Goal: Transaction & Acquisition: Purchase product/service

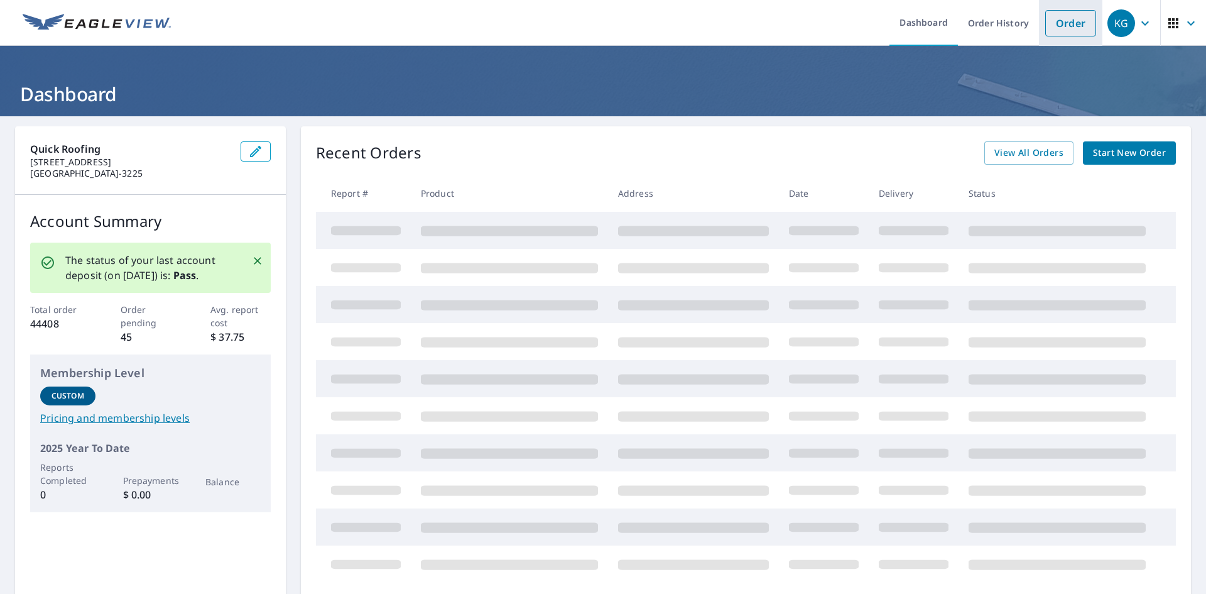
click at [1060, 33] on link "Order" at bounding box center [1070, 23] width 51 height 26
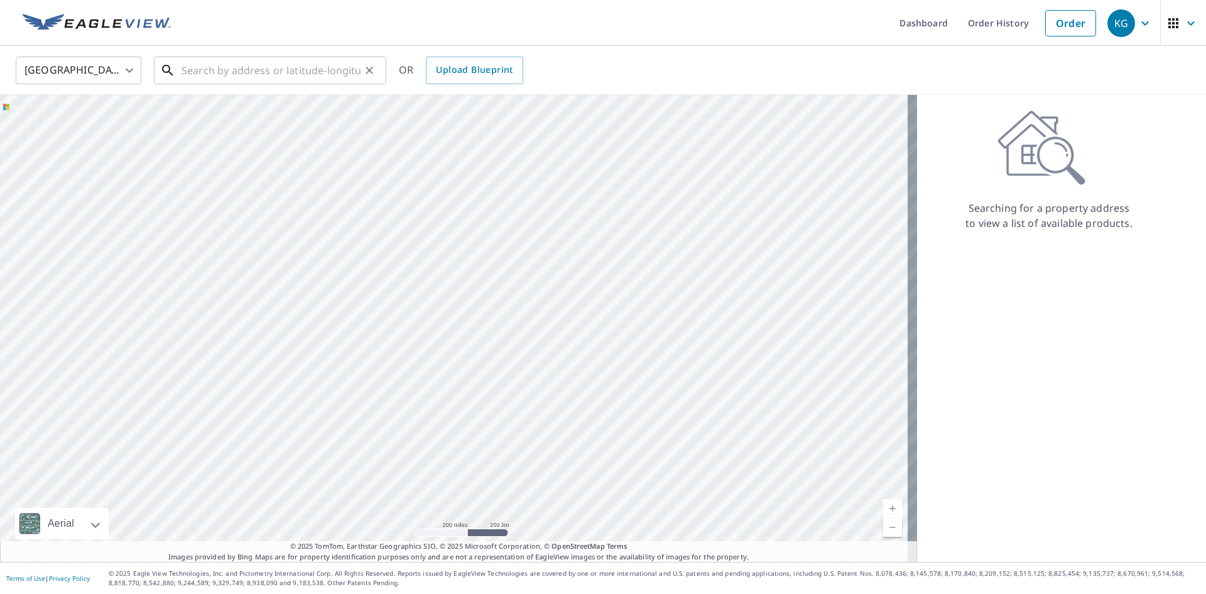
click at [269, 72] on input "text" at bounding box center [271, 70] width 179 height 35
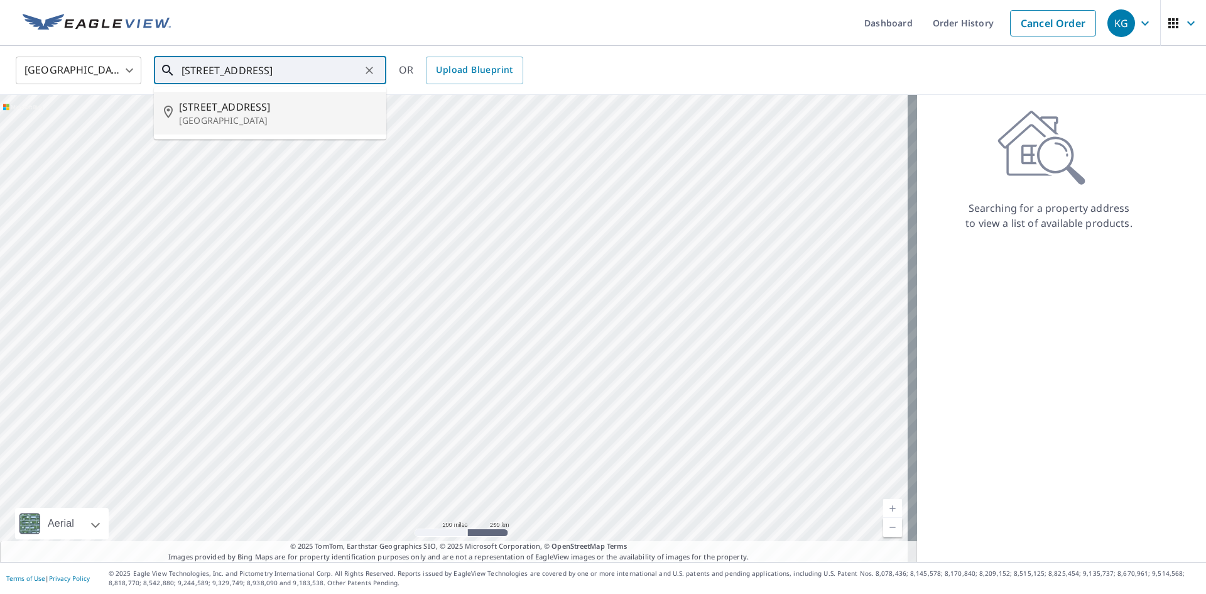
click at [257, 101] on span "[STREET_ADDRESS]" at bounding box center [277, 106] width 197 height 15
type input "[STREET_ADDRESS]"
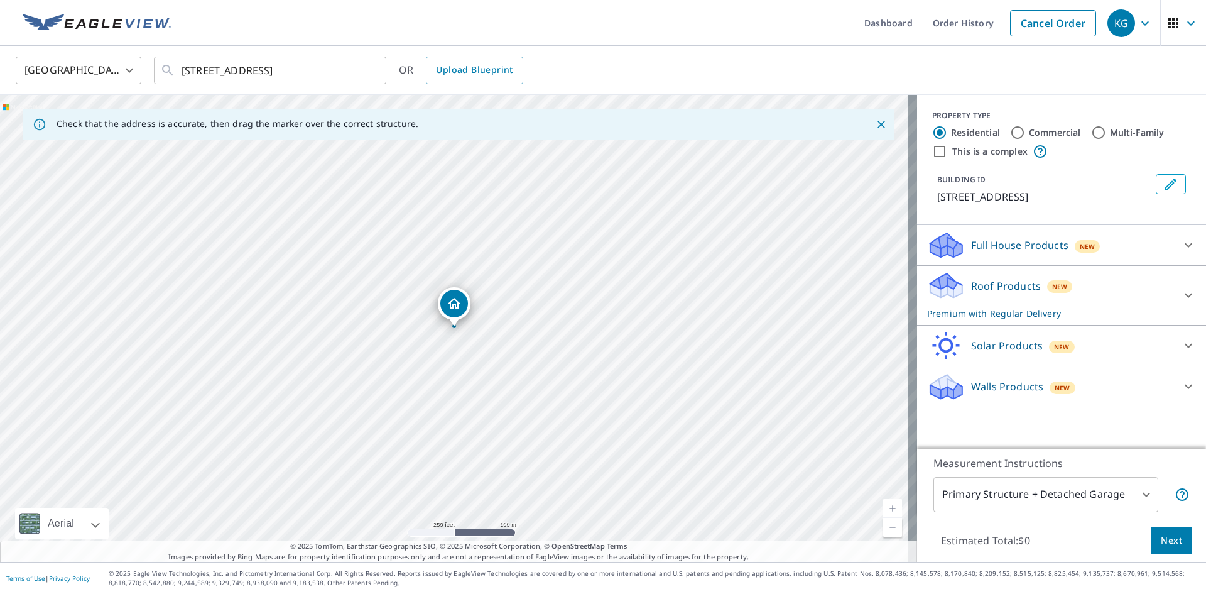
click at [1164, 531] on button "Next" at bounding box center [1171, 540] width 41 height 28
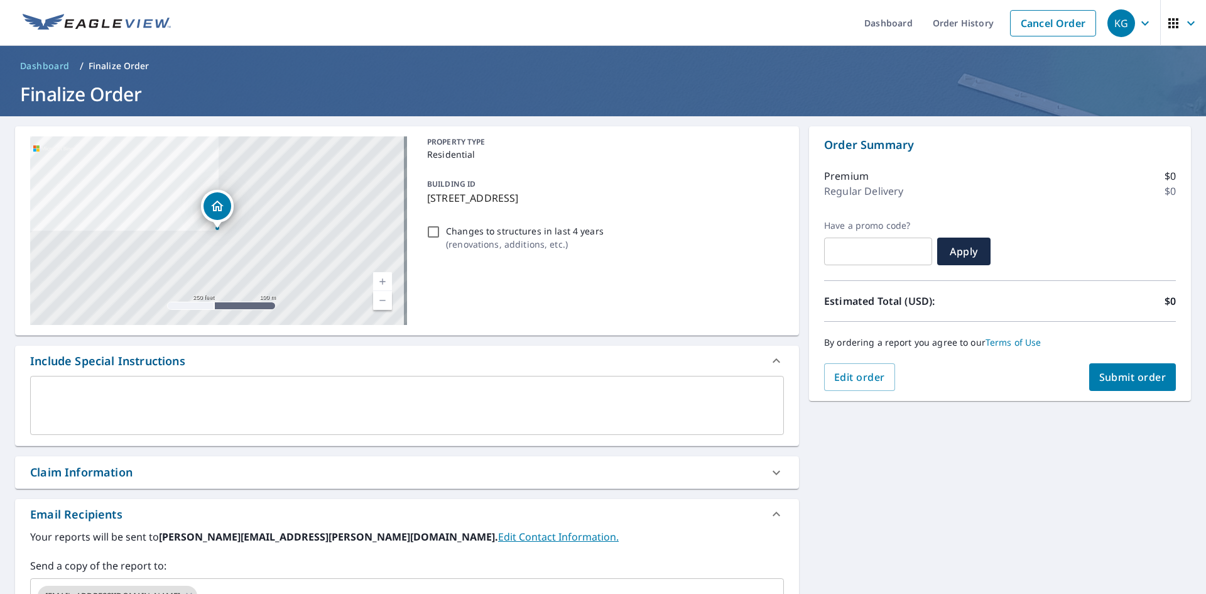
click at [430, 230] on input "Changes to structures in last 4 years ( renovations, additions, etc. )" at bounding box center [433, 231] width 15 height 15
checkbox input "true"
click at [207, 471] on div "Claim Information" at bounding box center [395, 472] width 731 height 17
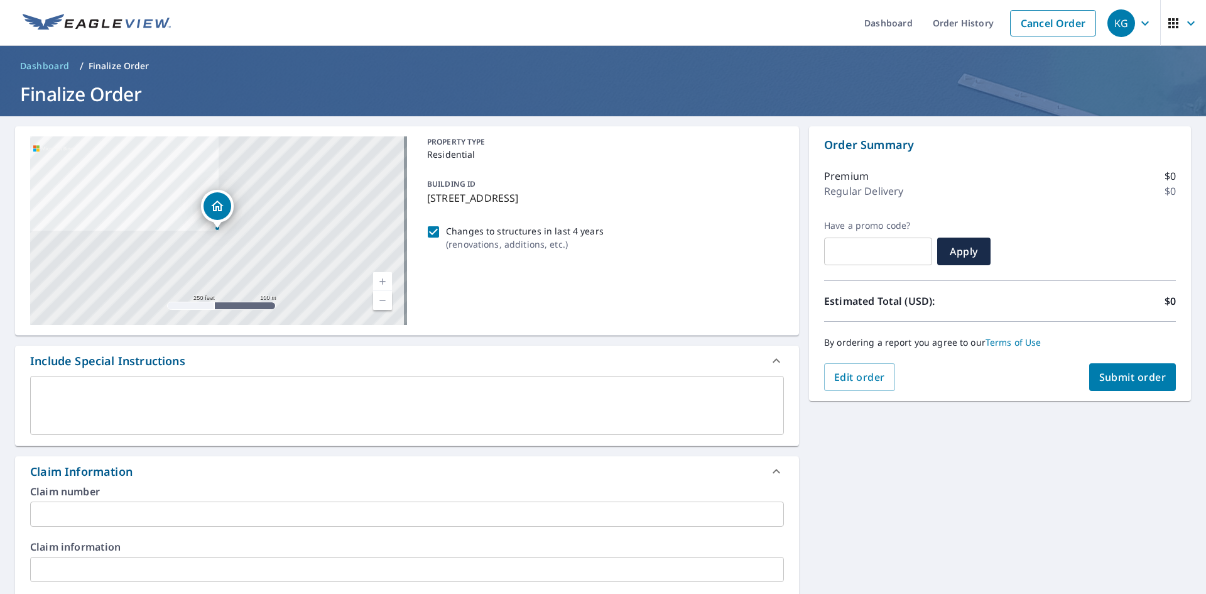
click at [217, 501] on div "Claim number ​" at bounding box center [407, 506] width 754 height 40
click at [217, 509] on input "text" at bounding box center [407, 513] width 754 height 25
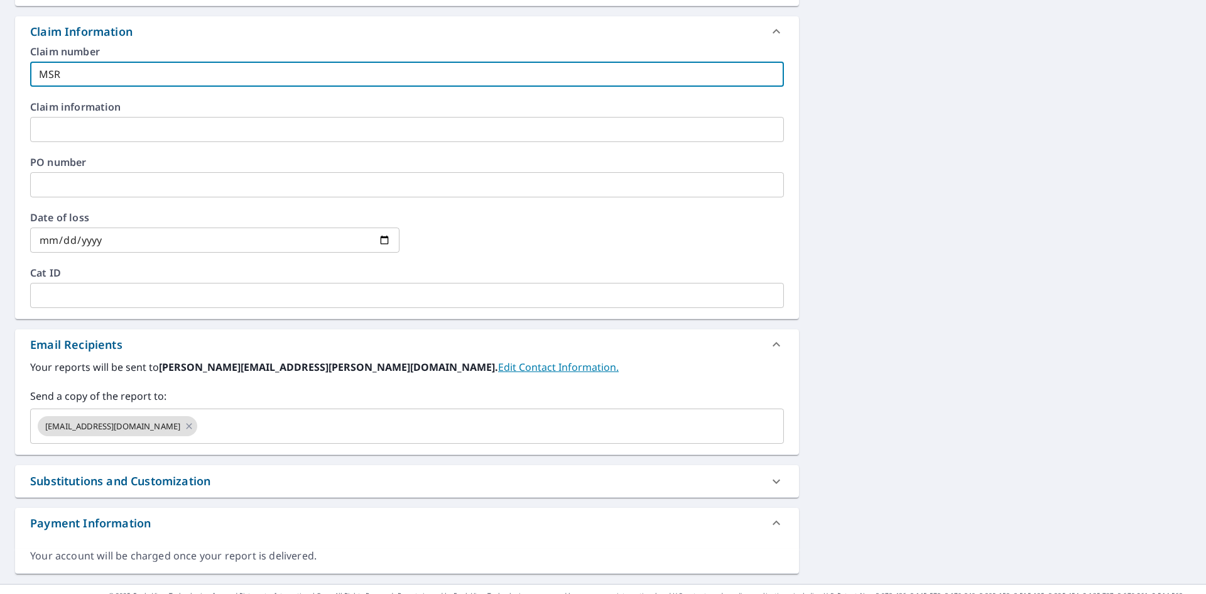
scroll to position [462, 0]
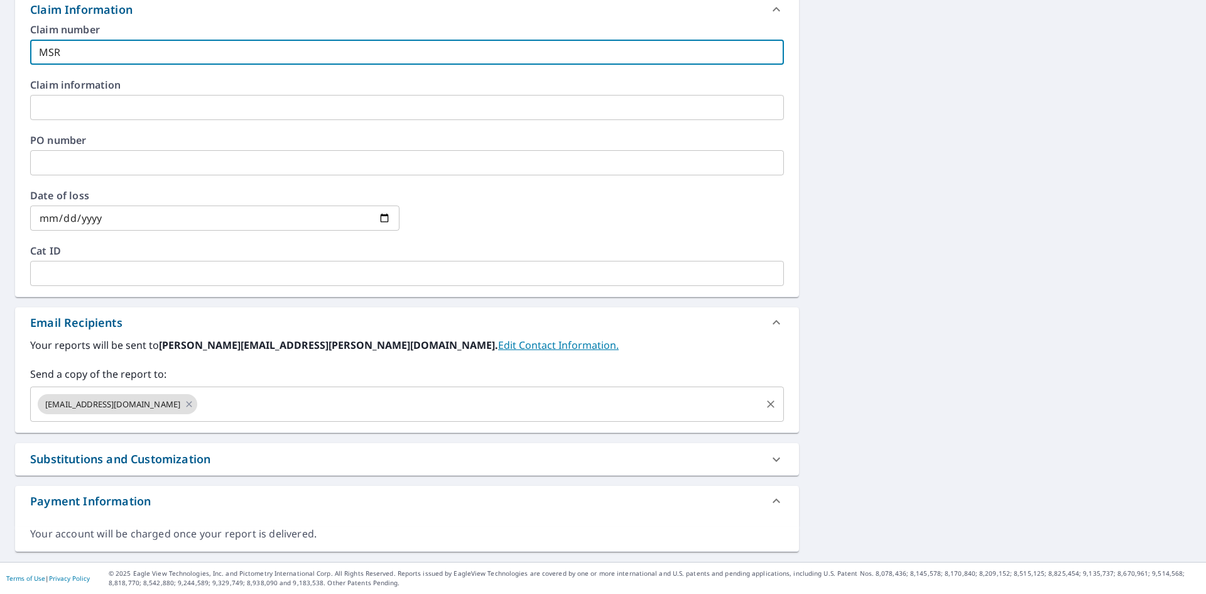
click at [261, 417] on div "[EMAIL_ADDRESS][DOMAIN_NAME] ​" at bounding box center [407, 403] width 754 height 35
type input "MSR"
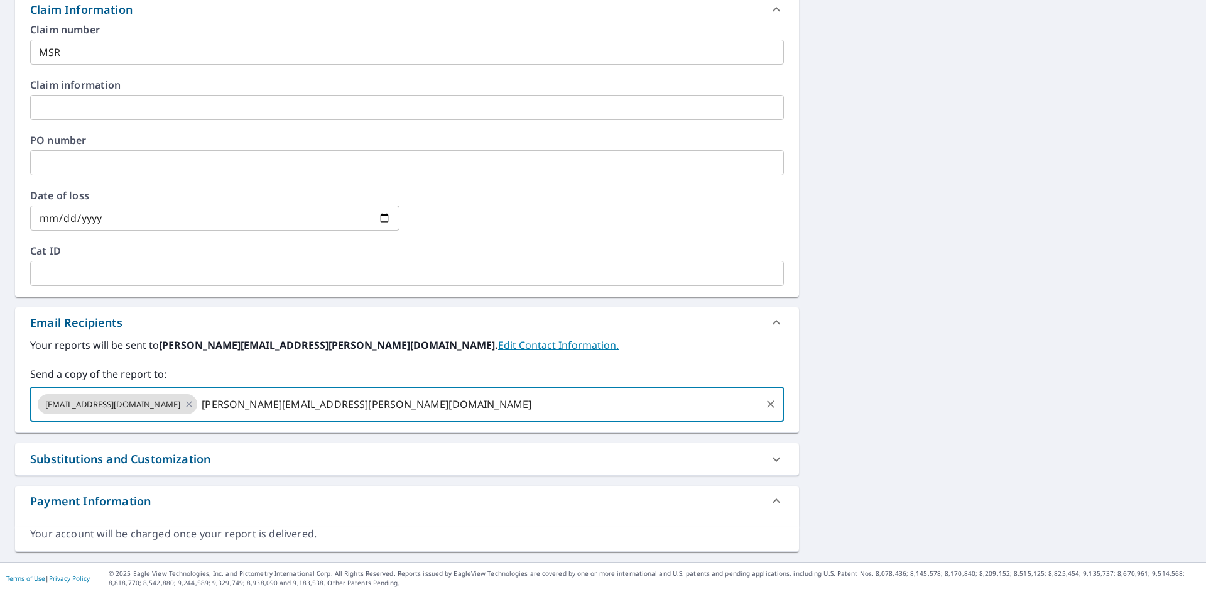
type input "[PERSON_NAME][EMAIL_ADDRESS][PERSON_NAME][DOMAIN_NAME]"
click at [1020, 342] on div "[STREET_ADDRESS] Aerial Road A standard road map Aerial A detailed look from ab…" at bounding box center [603, 107] width 1206 height 907
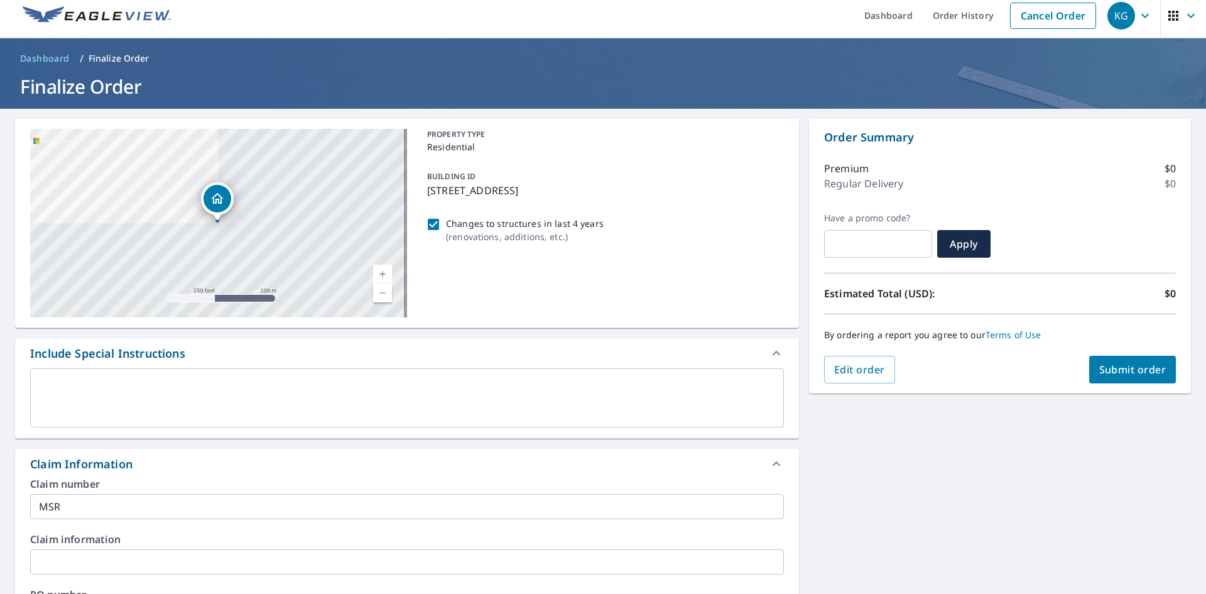
scroll to position [0, 0]
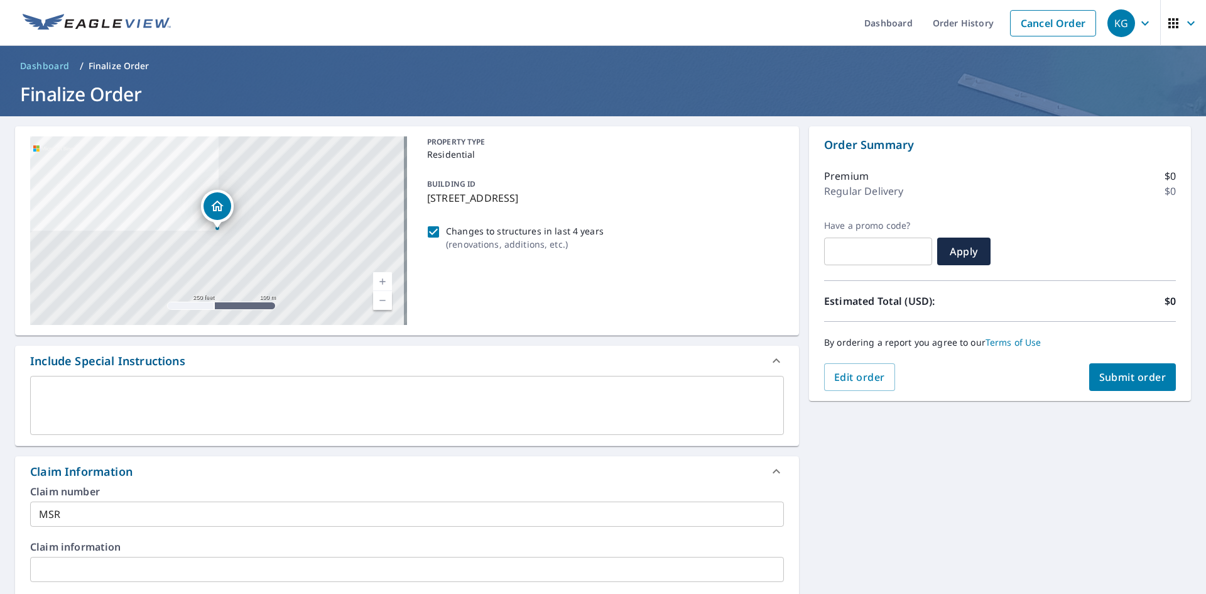
click at [1130, 365] on button "Submit order" at bounding box center [1132, 377] width 87 height 28
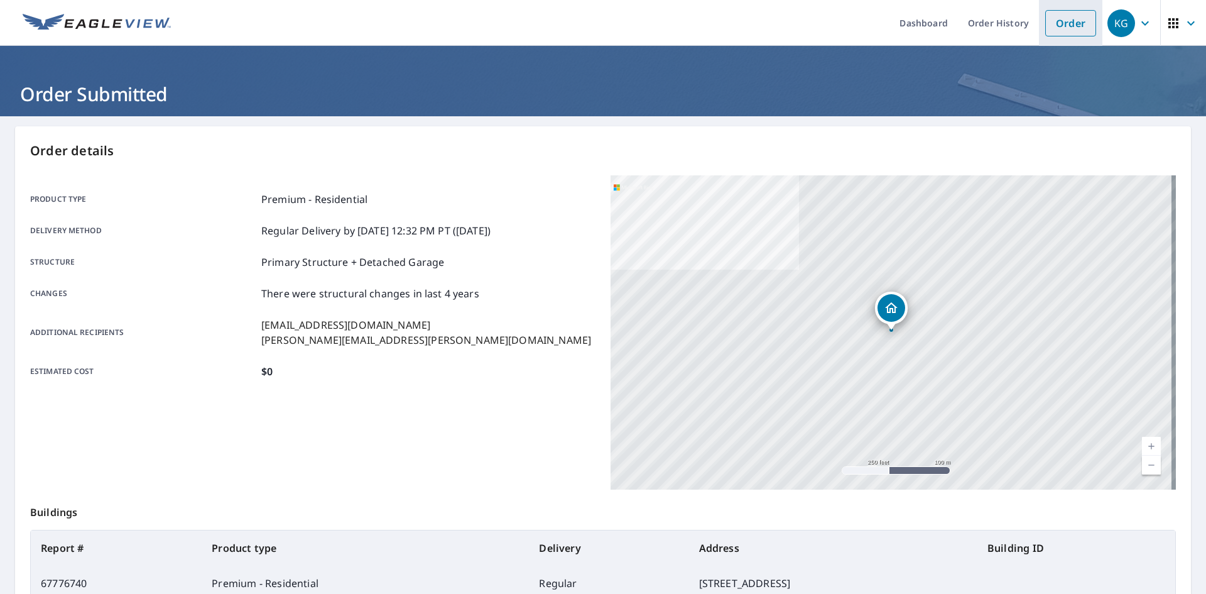
click at [1064, 18] on link "Order" at bounding box center [1070, 23] width 51 height 26
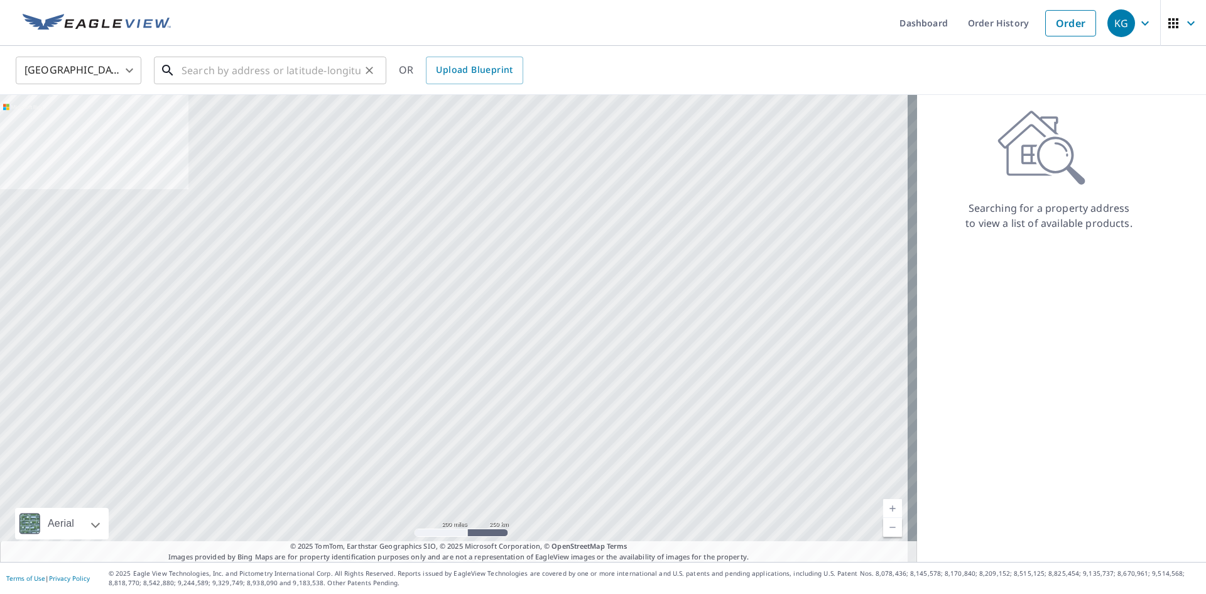
click at [279, 77] on input "text" at bounding box center [271, 70] width 179 height 35
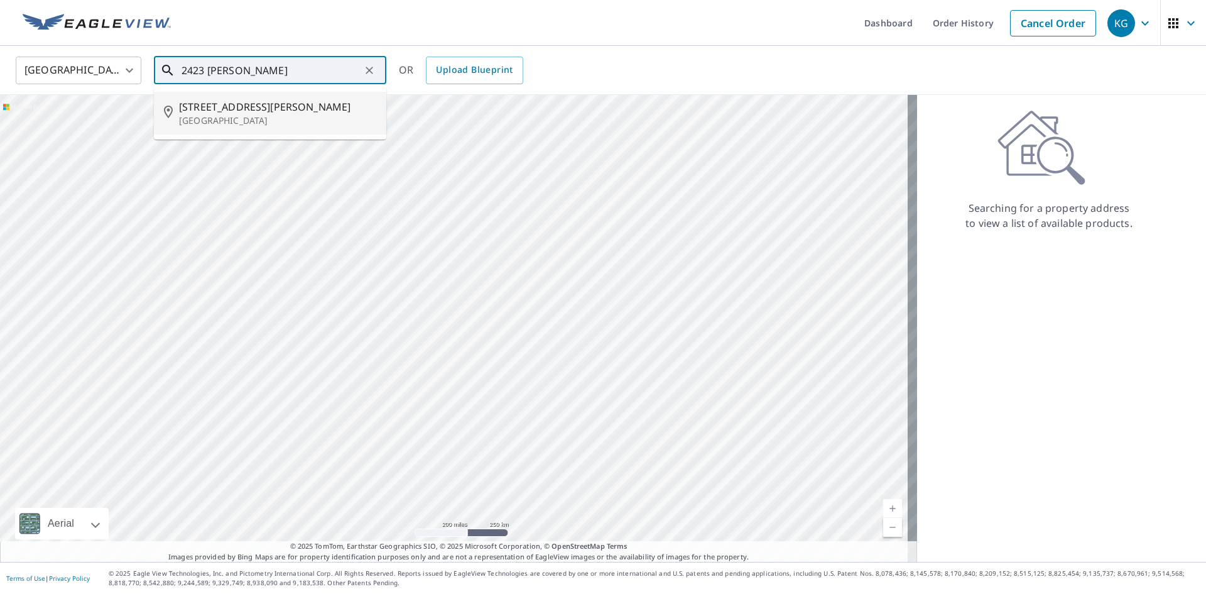
click at [228, 112] on span "[STREET_ADDRESS][PERSON_NAME]" at bounding box center [277, 106] width 197 height 15
type input "[STREET_ADDRESS][PERSON_NAME]"
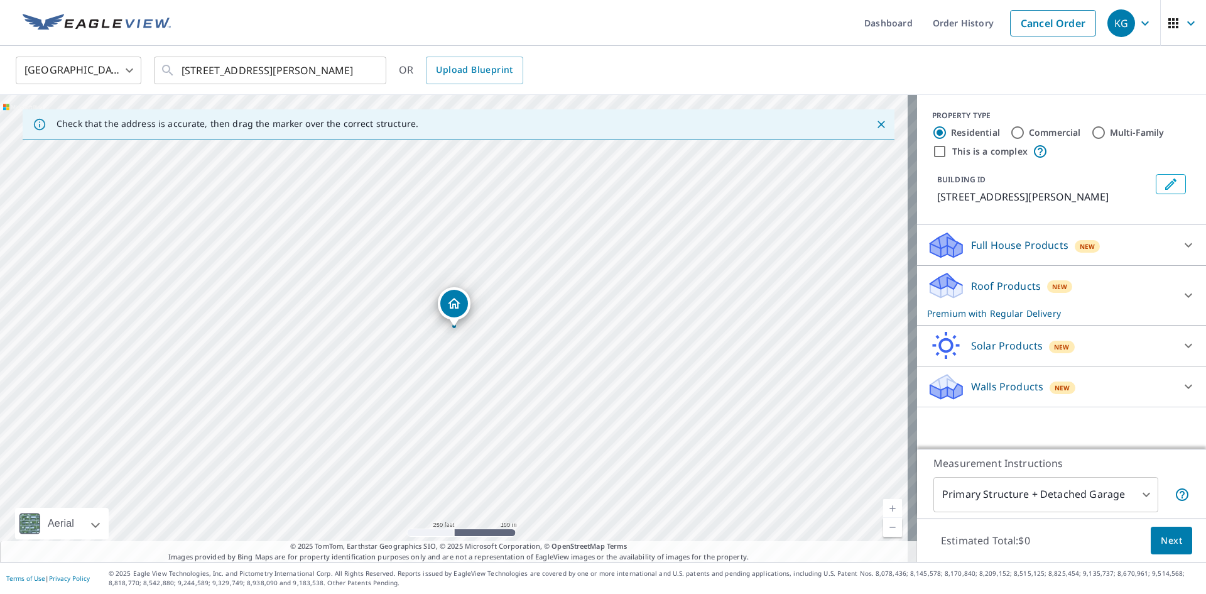
click at [1164, 547] on span "Next" at bounding box center [1171, 541] width 21 height 16
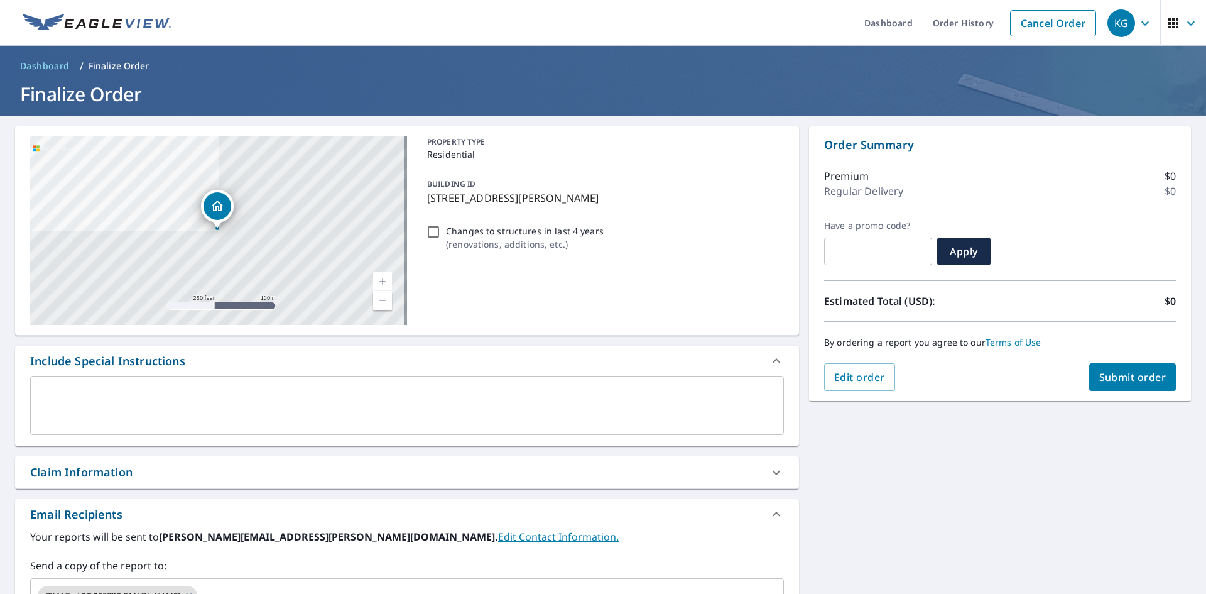
click at [426, 232] on input "Changes to structures in last 4 years ( renovations, additions, etc. )" at bounding box center [433, 231] width 15 height 15
checkbox input "true"
click at [216, 472] on div "Claim Information" at bounding box center [395, 472] width 731 height 17
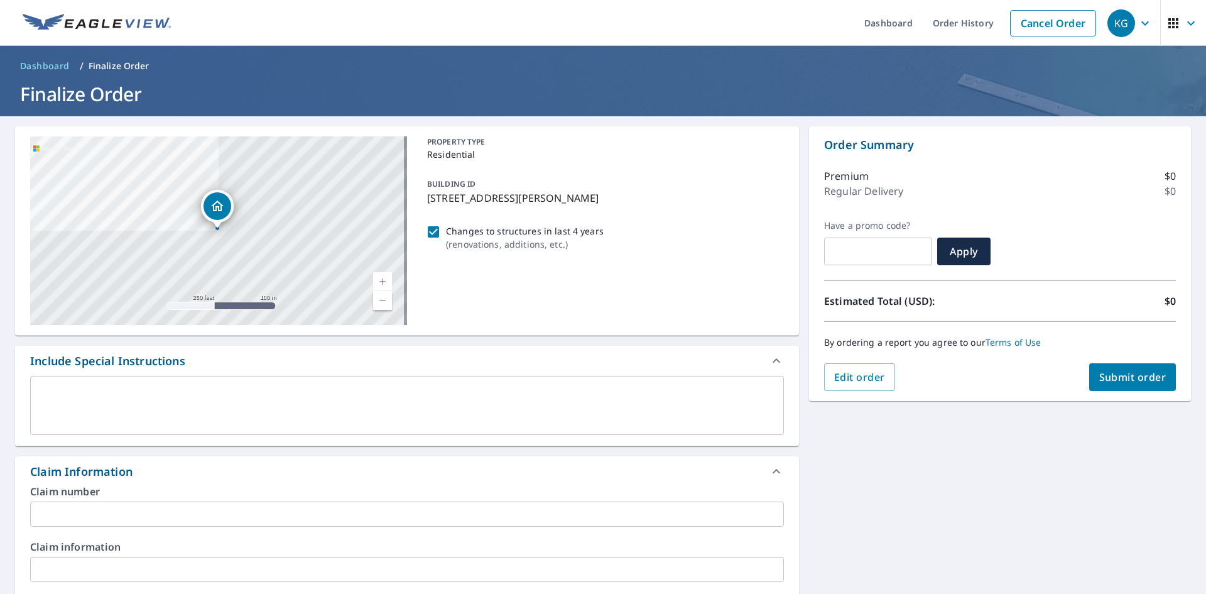
click at [214, 520] on input "text" at bounding box center [407, 513] width 754 height 25
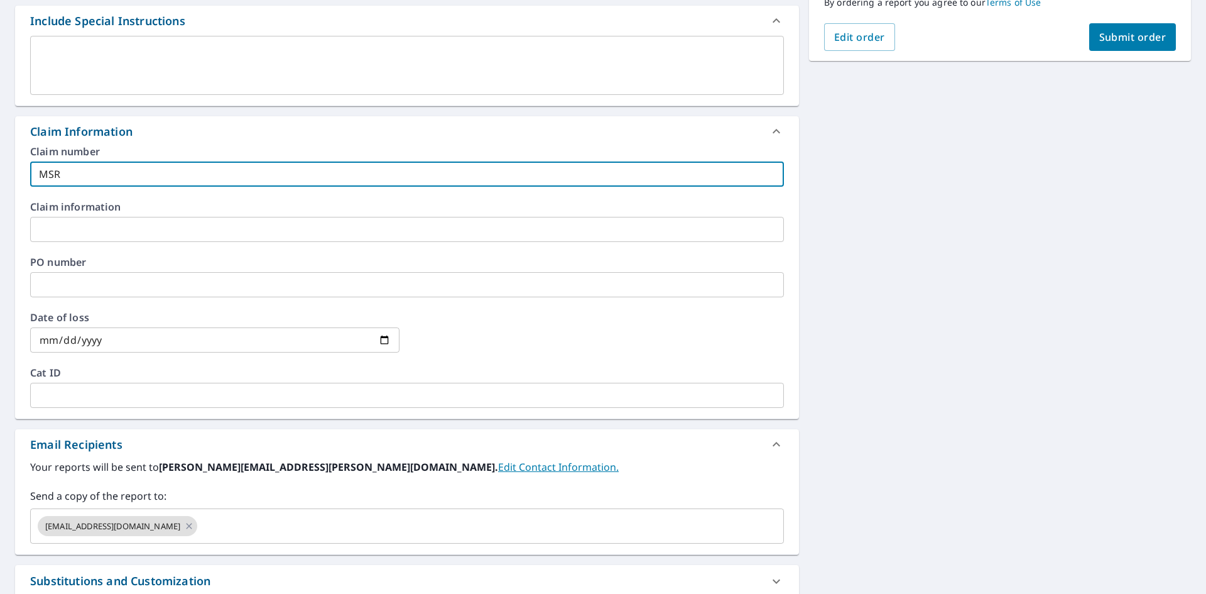
scroll to position [440, 0]
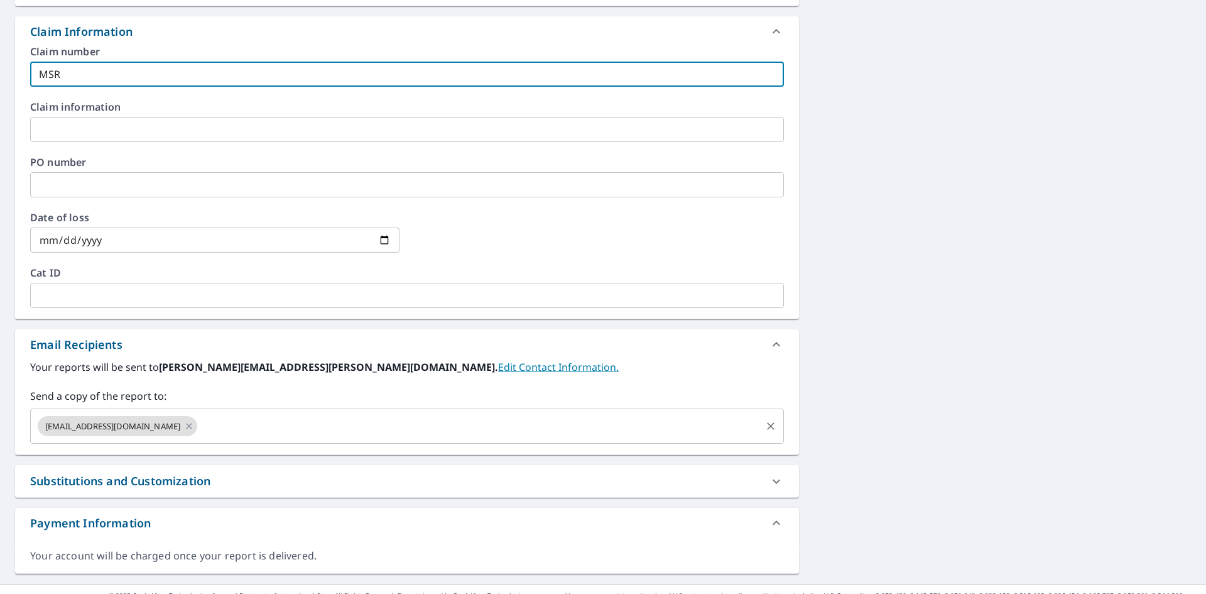
type input "MSR"
click at [303, 428] on input "text" at bounding box center [479, 426] width 560 height 24
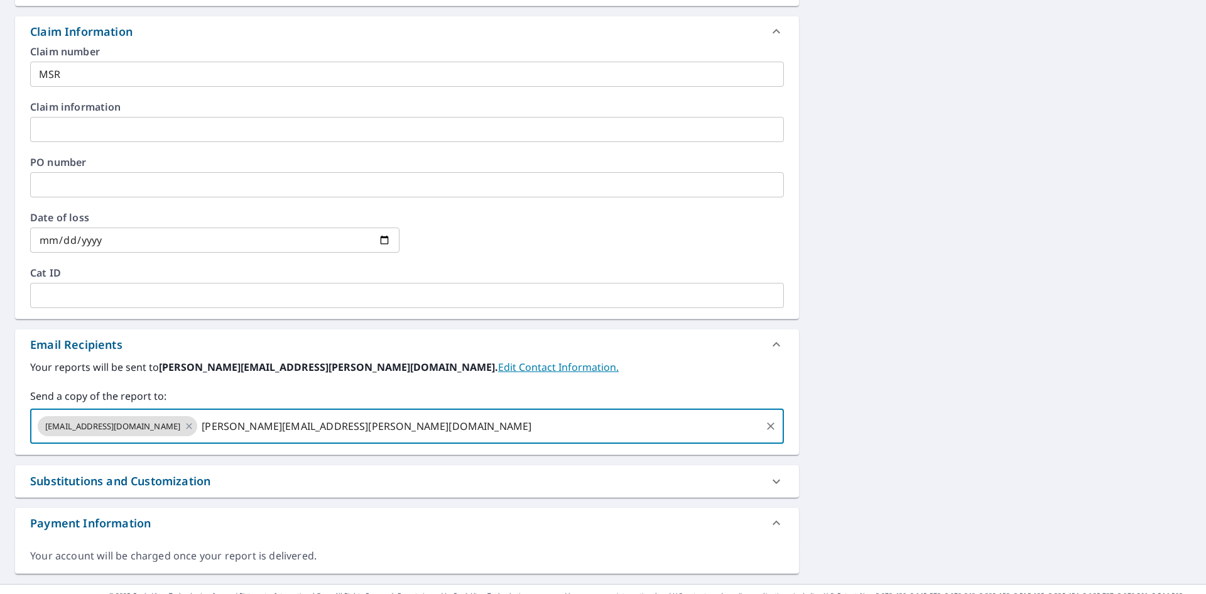
click at [471, 428] on input "[PERSON_NAME][EMAIL_ADDRESS][PERSON_NAME][DOMAIN_NAME]" at bounding box center [479, 426] width 560 height 24
type input "[PERSON_NAME][EMAIL_ADDRESS][PERSON_NAME][DOMAIN_NAME]"
click at [484, 386] on div "Your reports will be sent to [PERSON_NAME][EMAIL_ADDRESS][PERSON_NAME][DOMAIN_N…" at bounding box center [407, 401] width 754 height 84
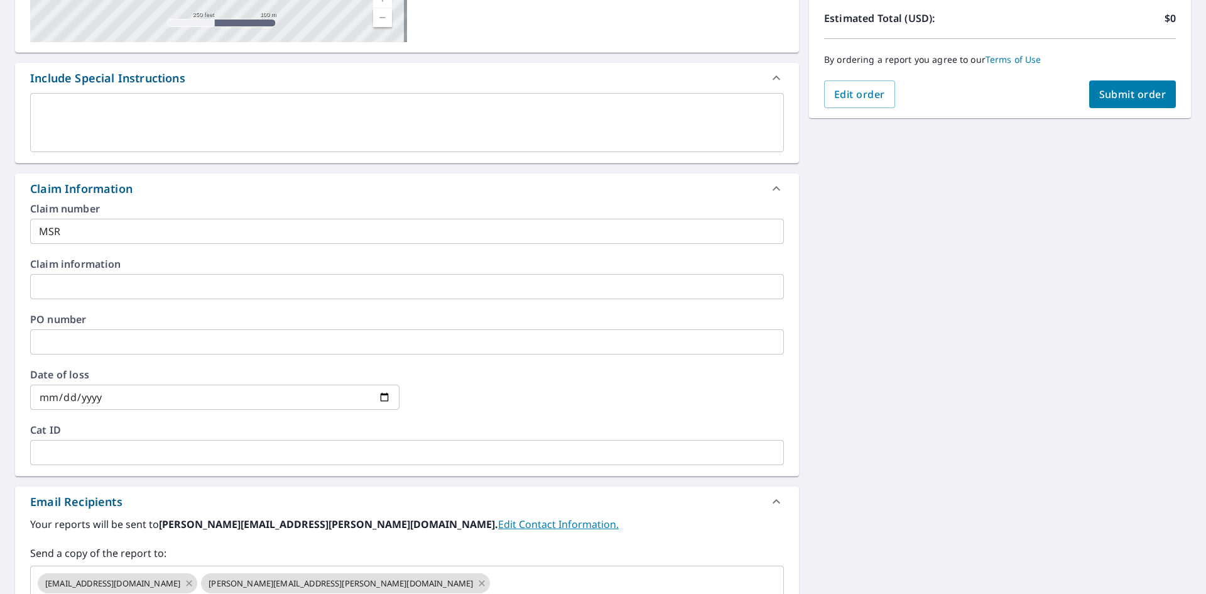
scroll to position [85, 0]
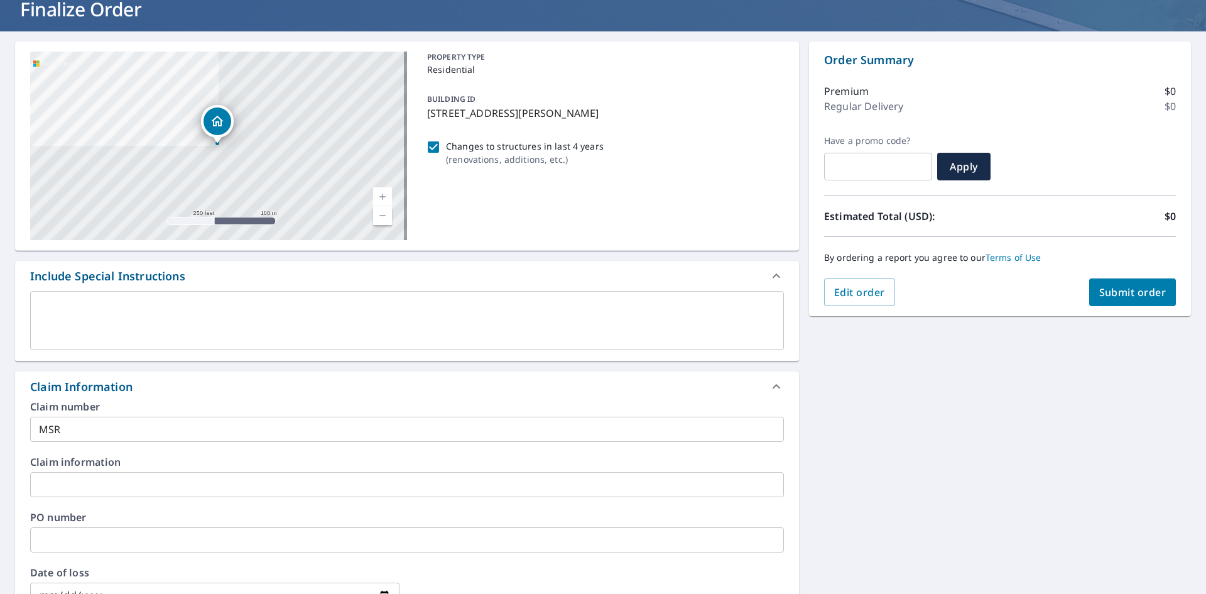
click at [1138, 298] on span "Submit order" at bounding box center [1132, 292] width 67 height 14
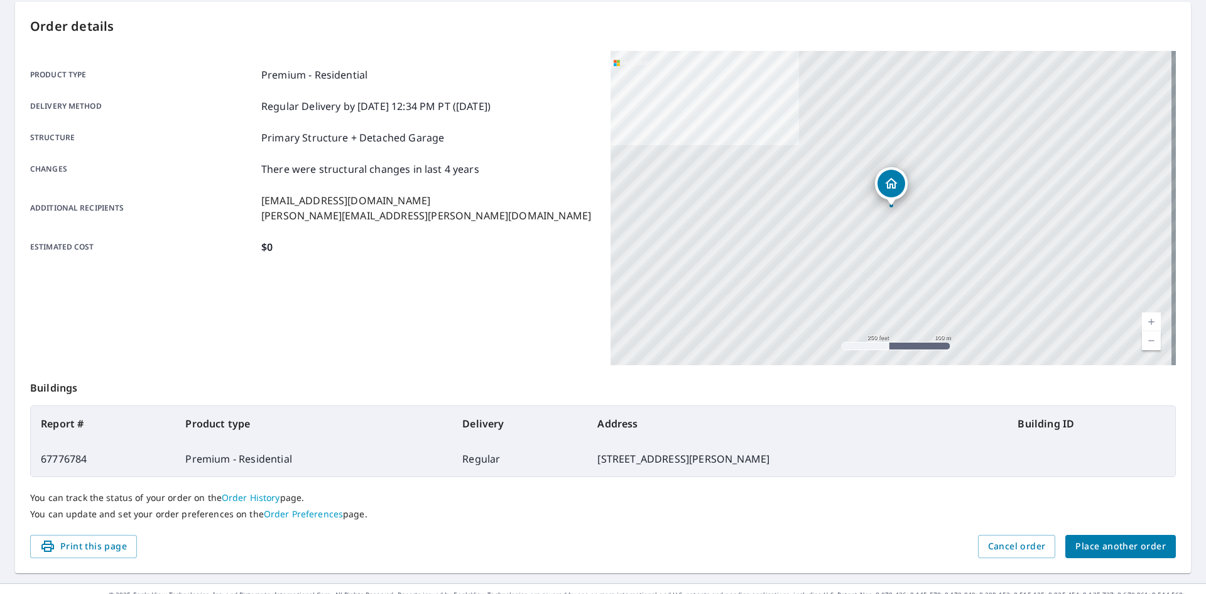
scroll to position [146, 0]
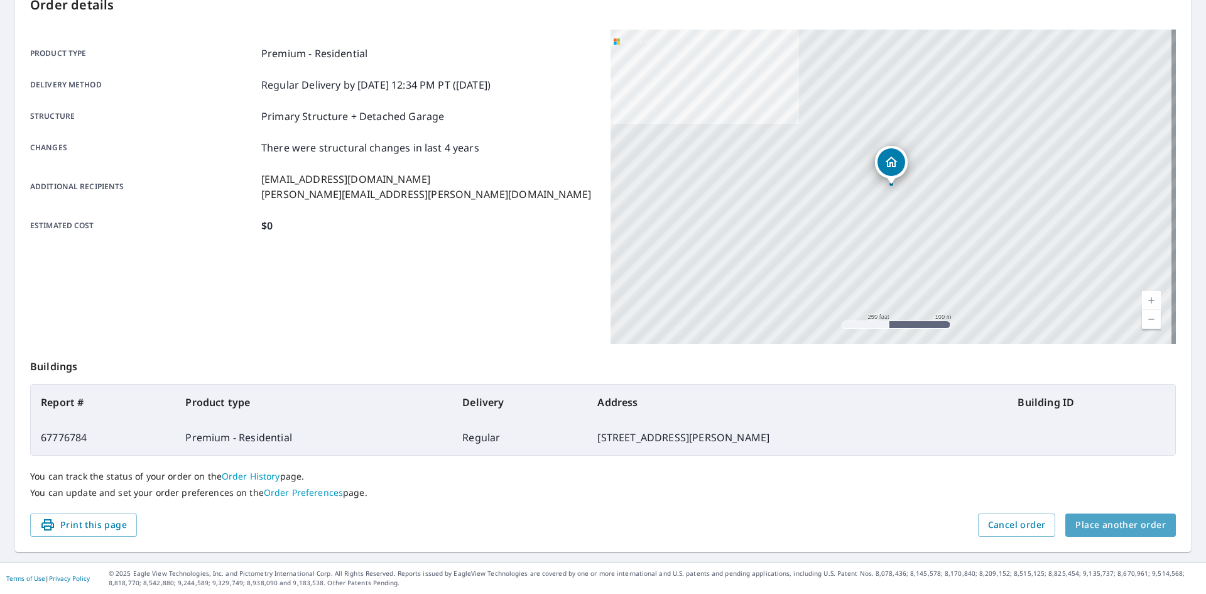
click at [1127, 522] on span "Place another order" at bounding box center [1121, 525] width 90 height 16
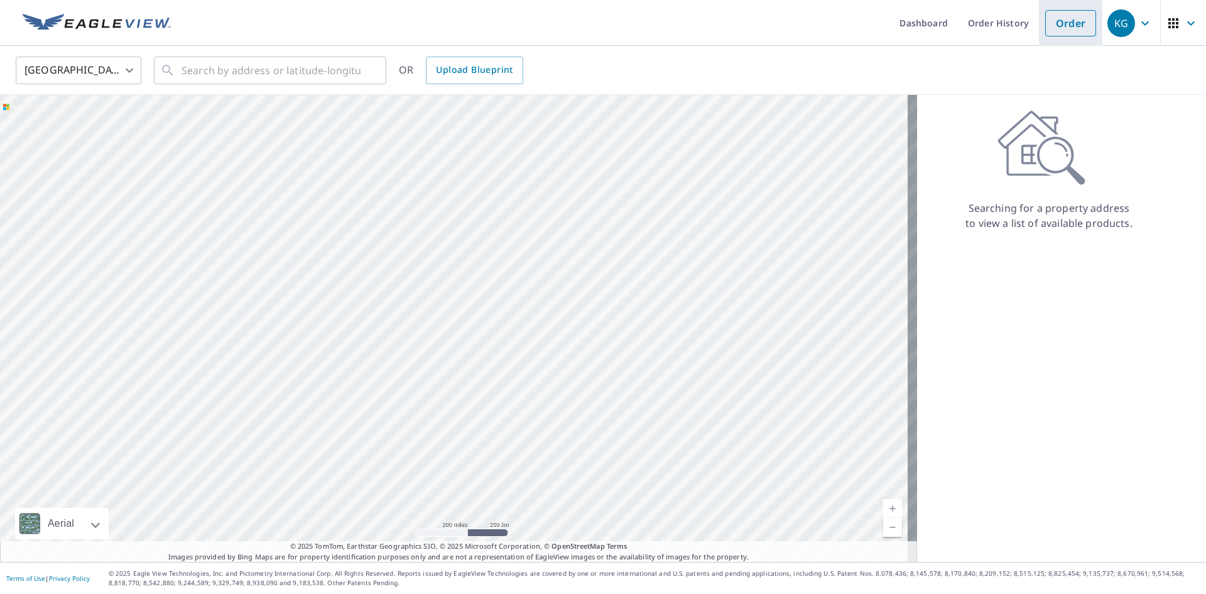
click at [1066, 26] on link "Order" at bounding box center [1070, 23] width 51 height 26
click at [195, 81] on input "text" at bounding box center [271, 70] width 179 height 35
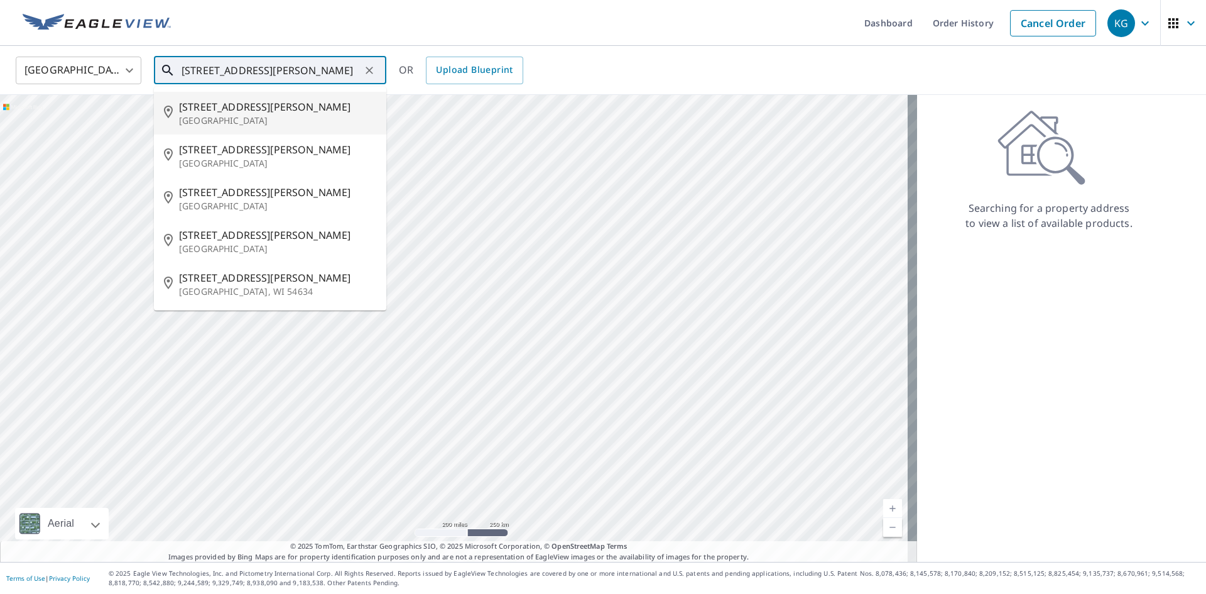
click at [212, 117] on p "[GEOGRAPHIC_DATA]" at bounding box center [277, 120] width 197 height 13
type input "[STREET_ADDRESS][PERSON_NAME]"
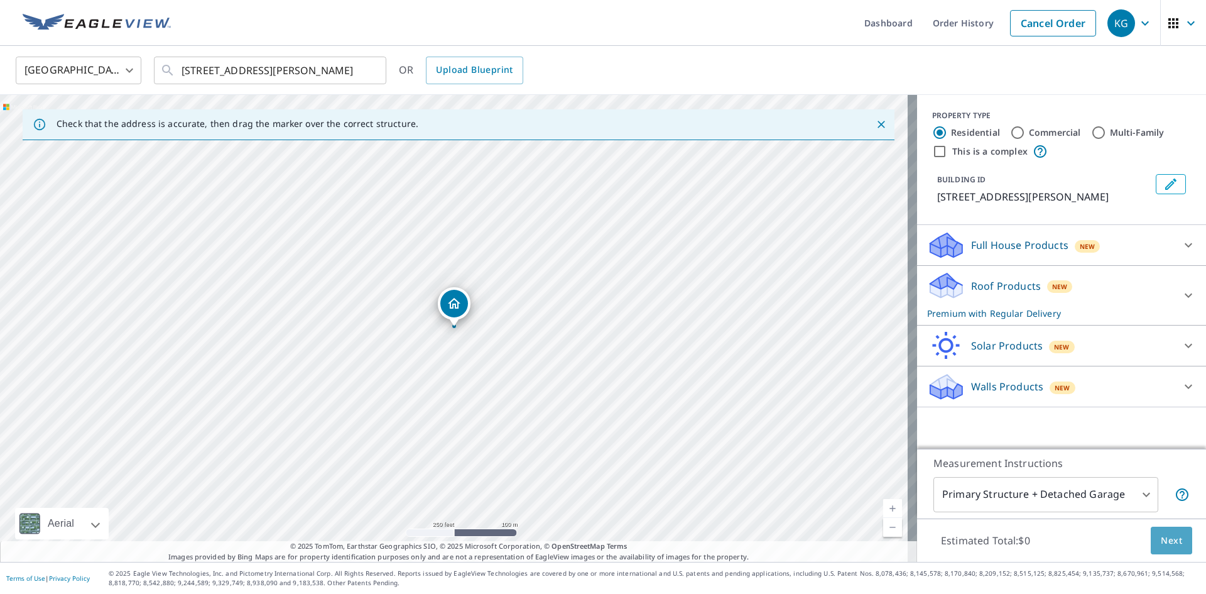
click at [1179, 547] on button "Next" at bounding box center [1171, 540] width 41 height 28
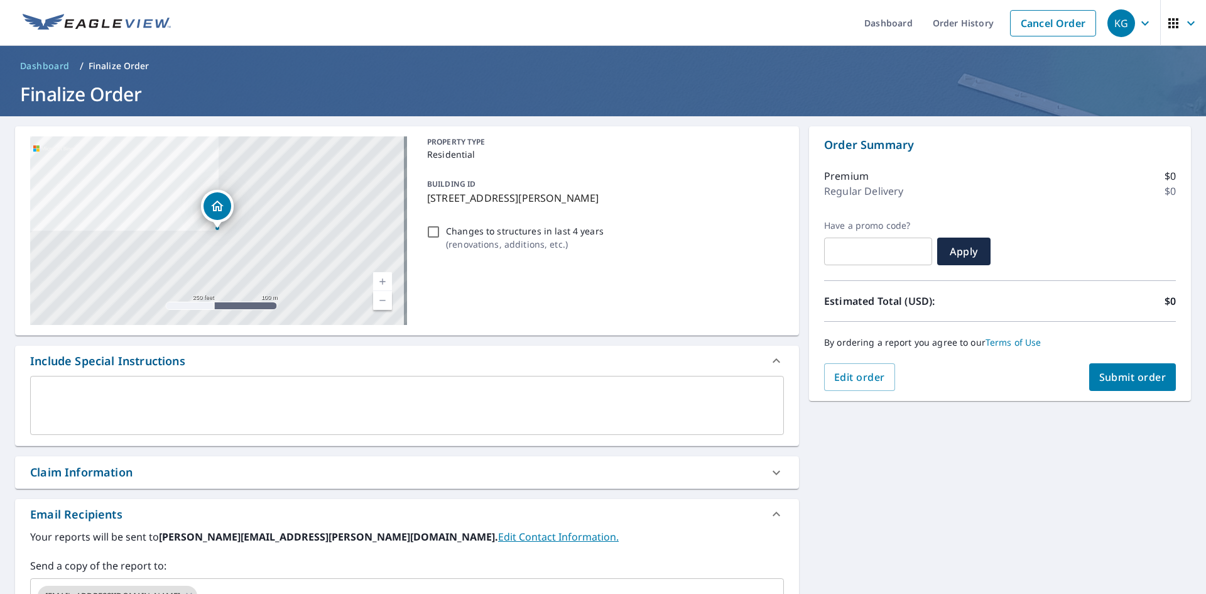
click at [123, 470] on div "Claim Information" at bounding box center [81, 472] width 102 height 17
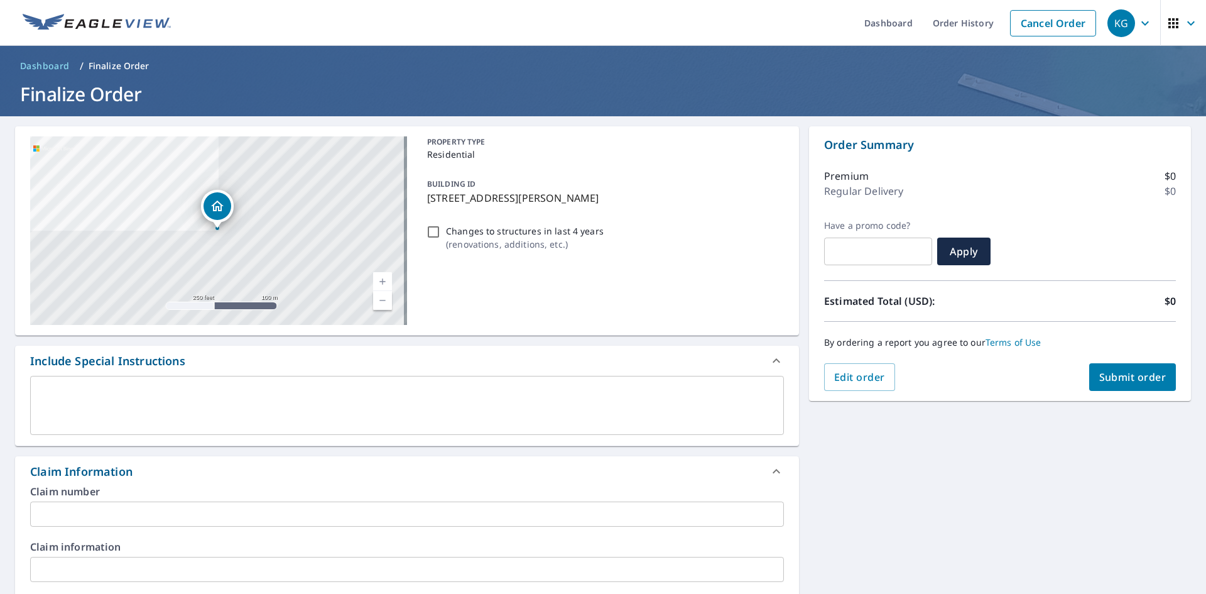
click at [216, 508] on input "text" at bounding box center [407, 513] width 754 height 25
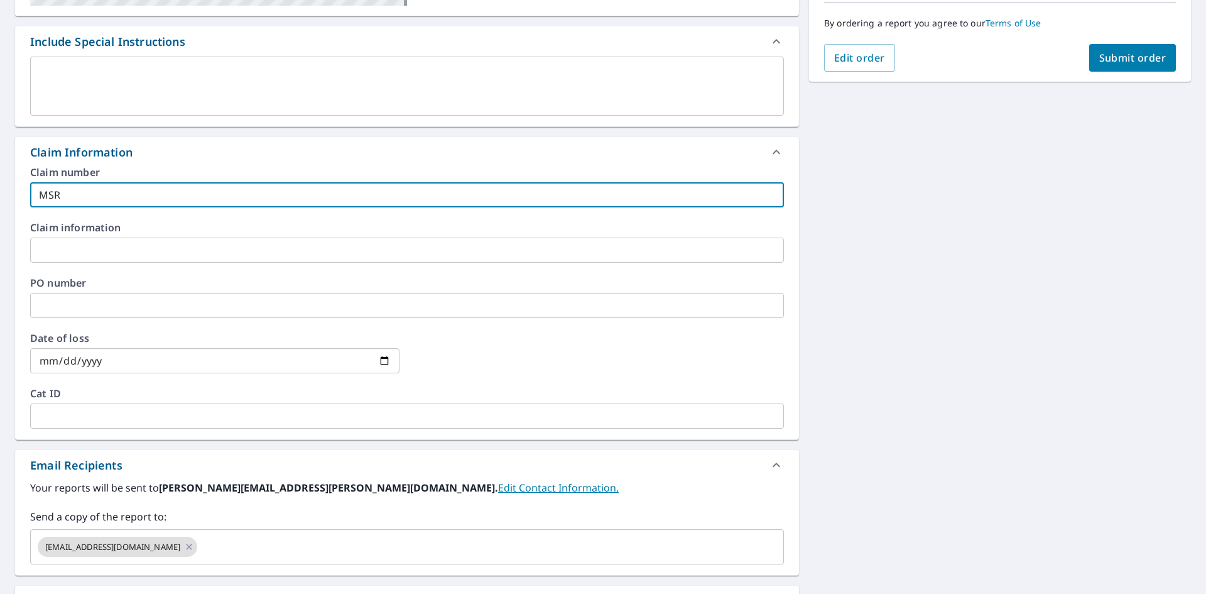
scroll to position [440, 0]
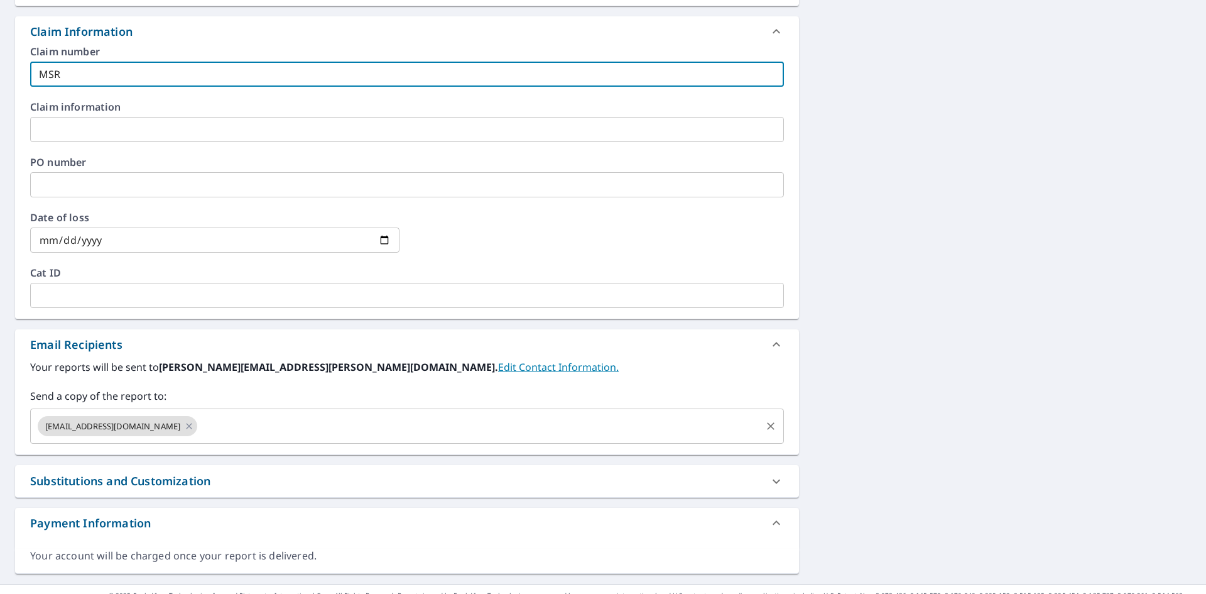
type input "MSR"
click at [287, 433] on input "text" at bounding box center [479, 426] width 560 height 24
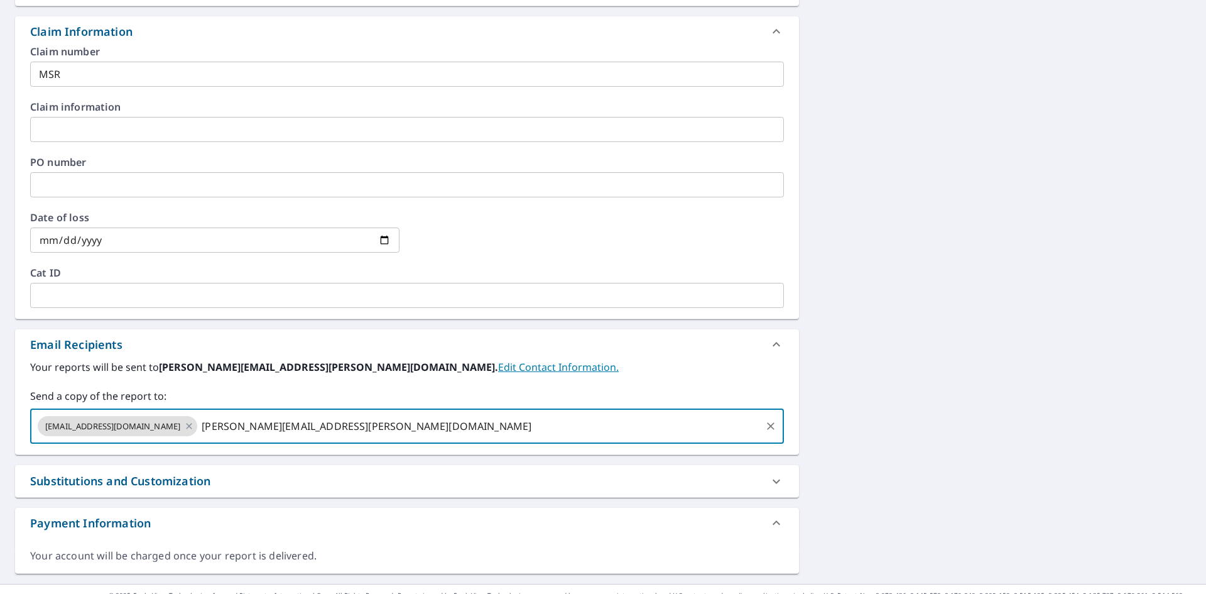
type input "[PERSON_NAME][EMAIL_ADDRESS][PERSON_NAME][DOMAIN_NAME]"
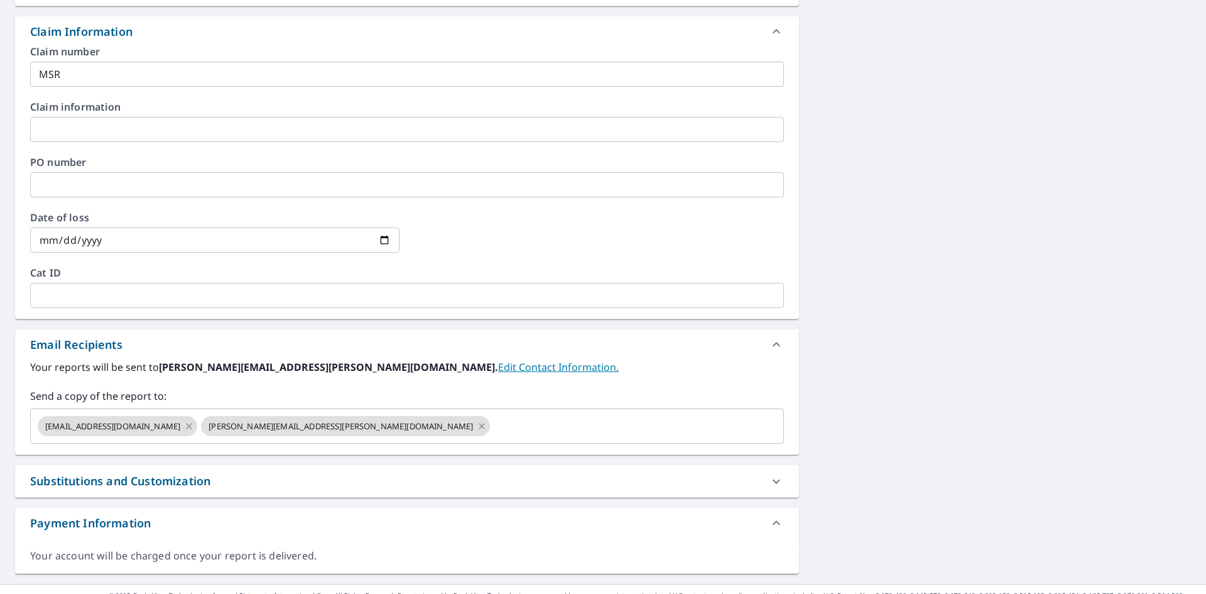
click at [969, 386] on div "[STREET_ADDRESS][PERSON_NAME] Aerial Road A standard road map Aerial A detailed…" at bounding box center [603, 129] width 1206 height 907
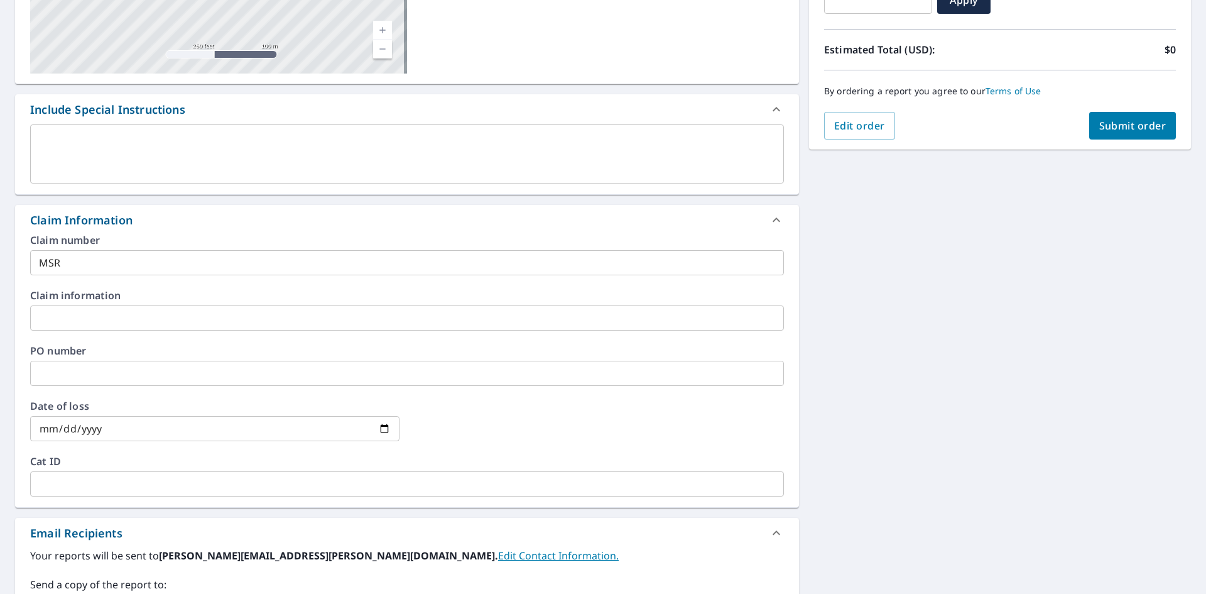
scroll to position [0, 0]
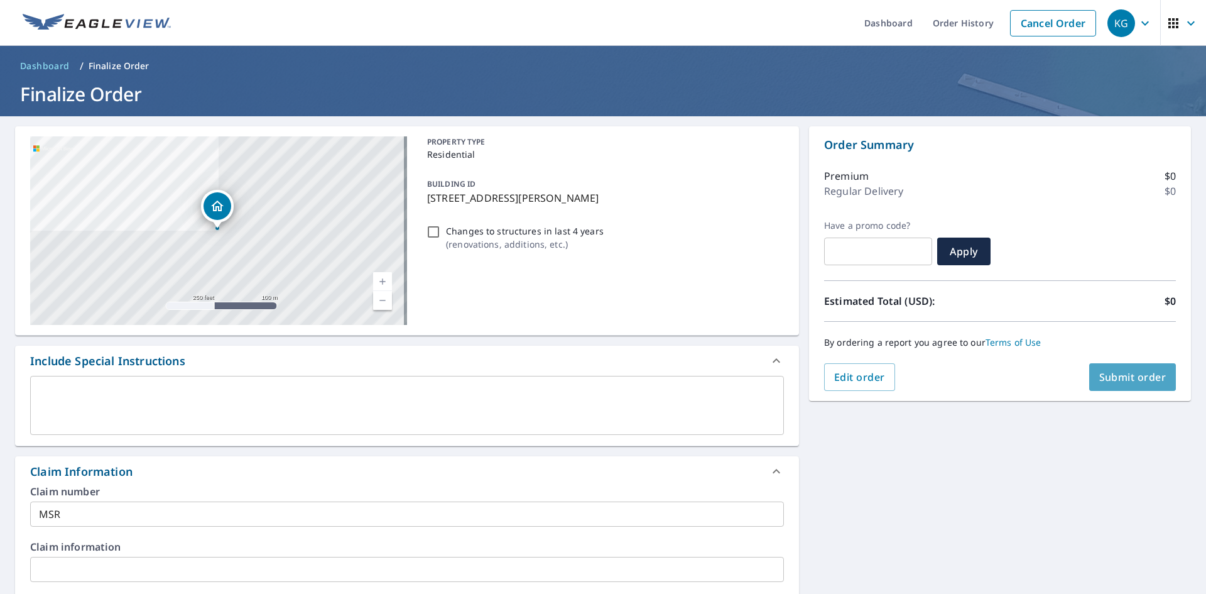
click at [1123, 376] on span "Submit order" at bounding box center [1132, 377] width 67 height 14
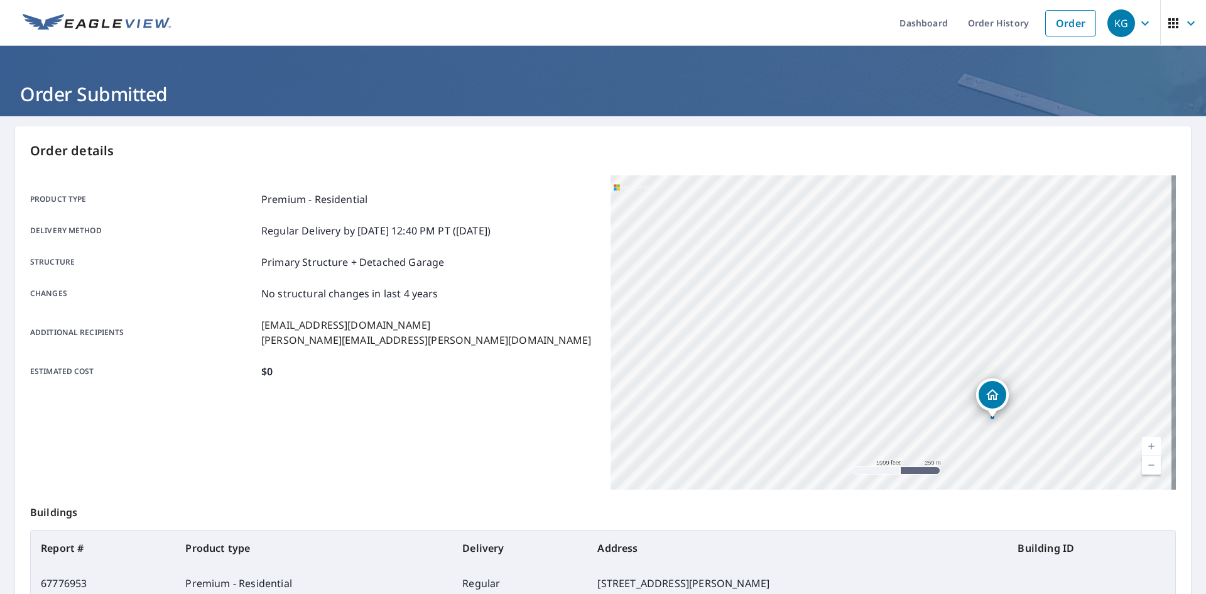
scroll to position [146, 0]
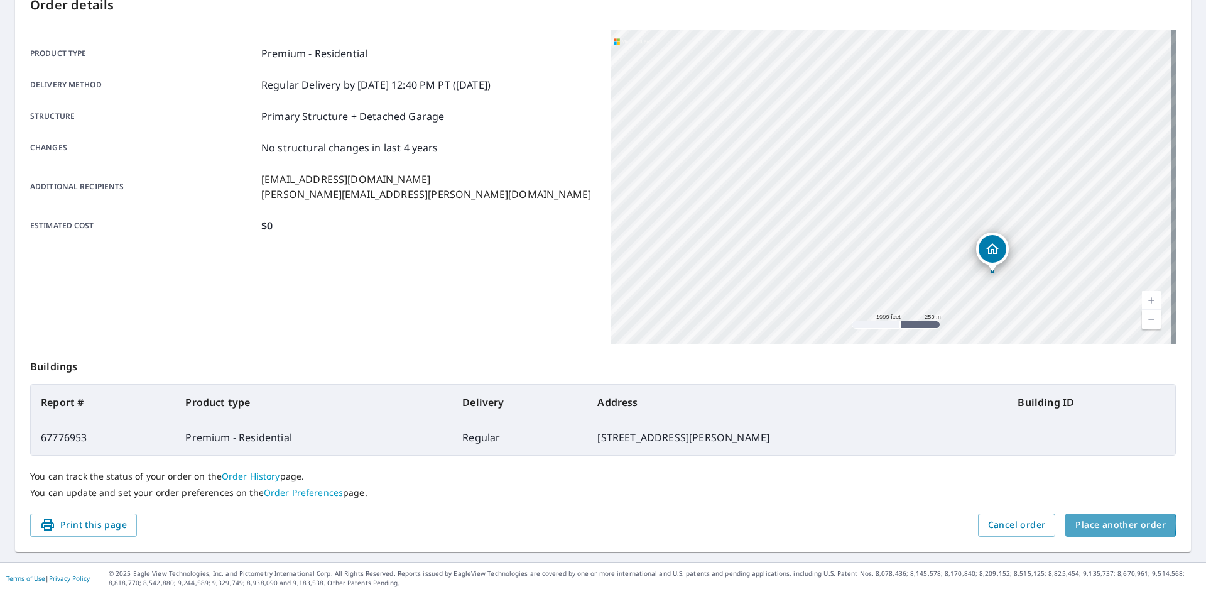
click at [1111, 523] on span "Place another order" at bounding box center [1121, 525] width 90 height 16
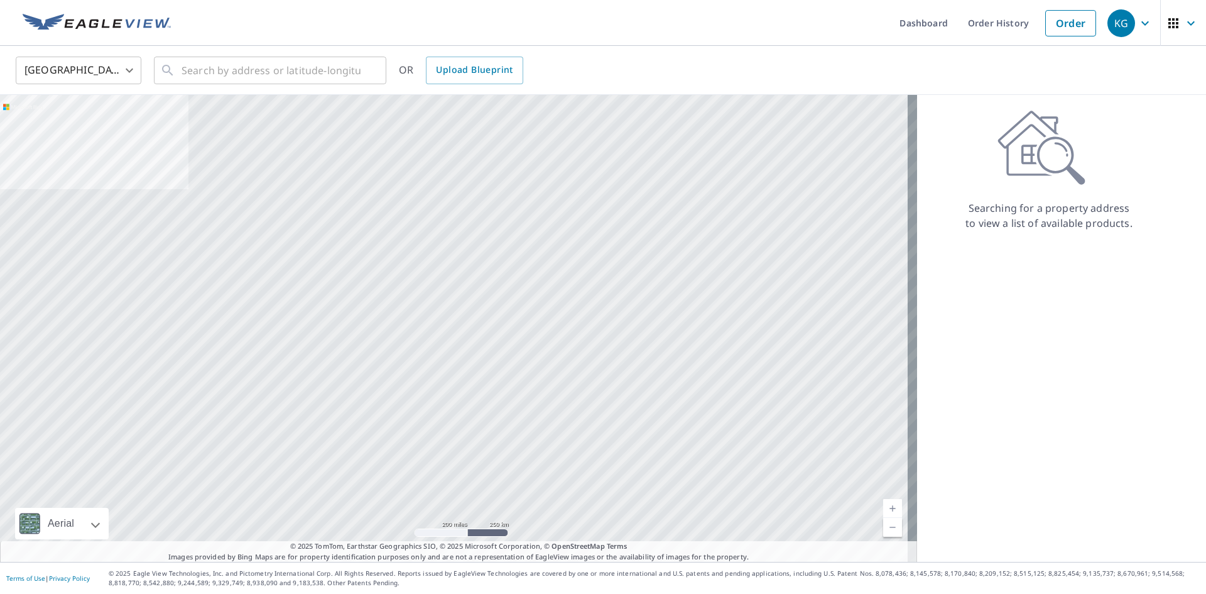
click at [1111, 523] on div "Searching for a property address to view a list of available products." at bounding box center [1049, 328] width 264 height 467
